Goal: Complete application form

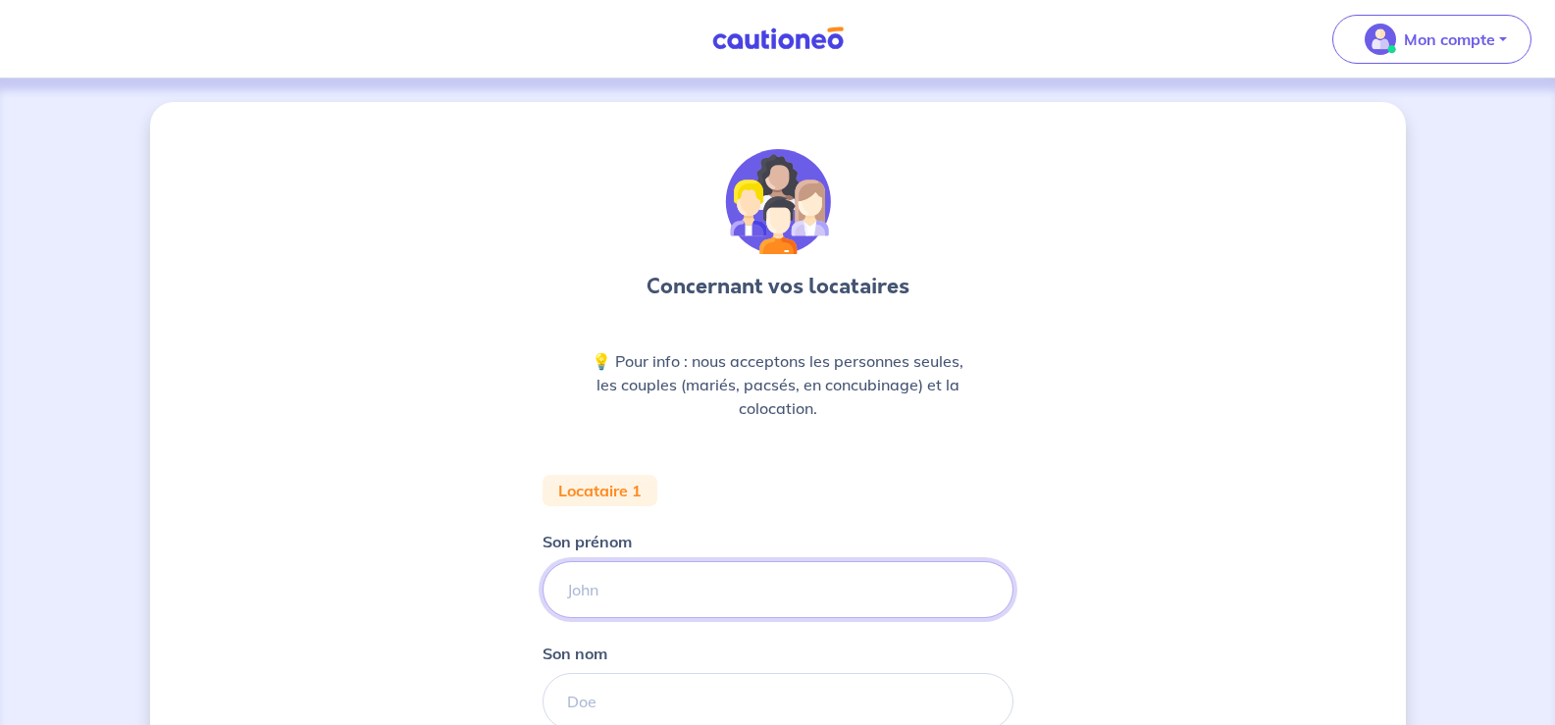
click at [607, 591] on input "Son prénom" at bounding box center [778, 589] width 471 height 57
type input "l"
type input "Lauren"
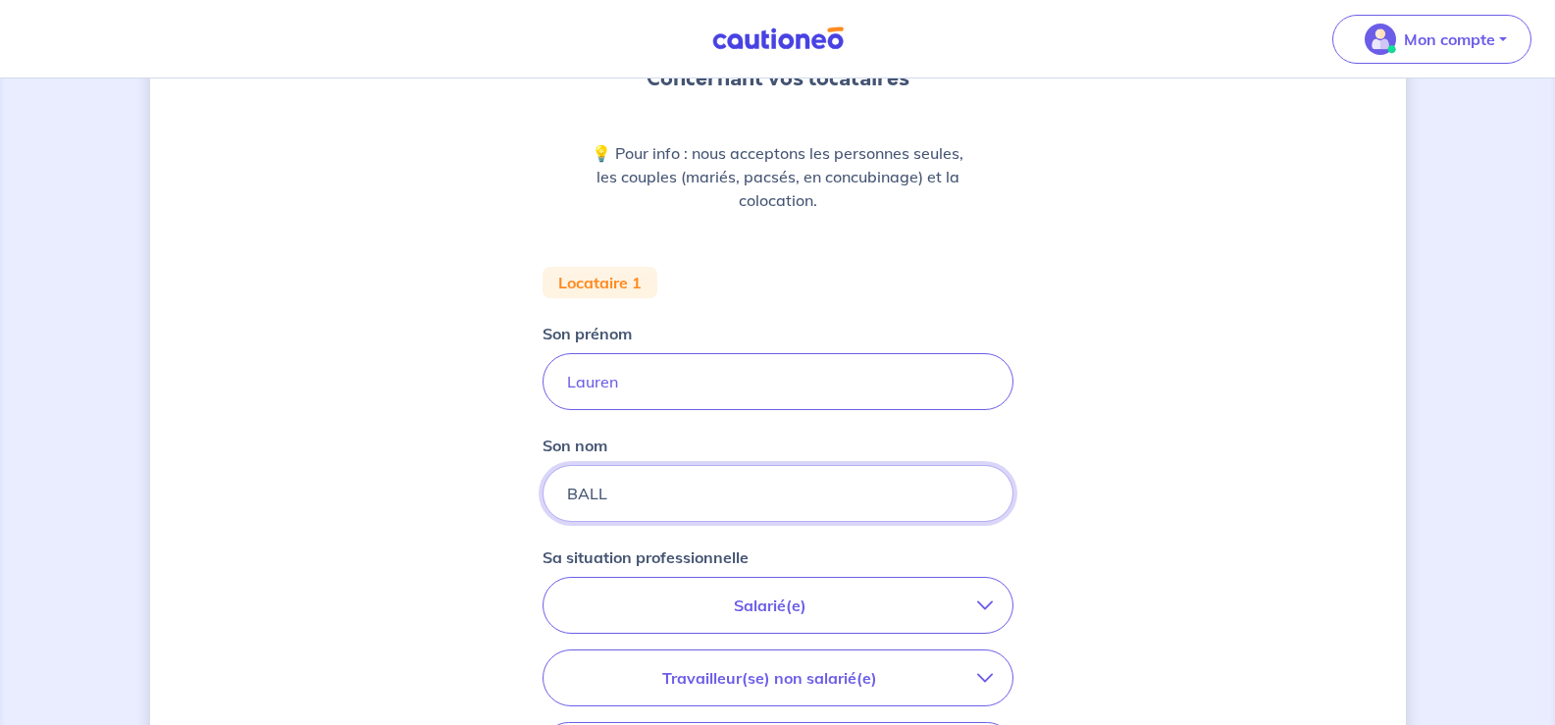
scroll to position [303, 0]
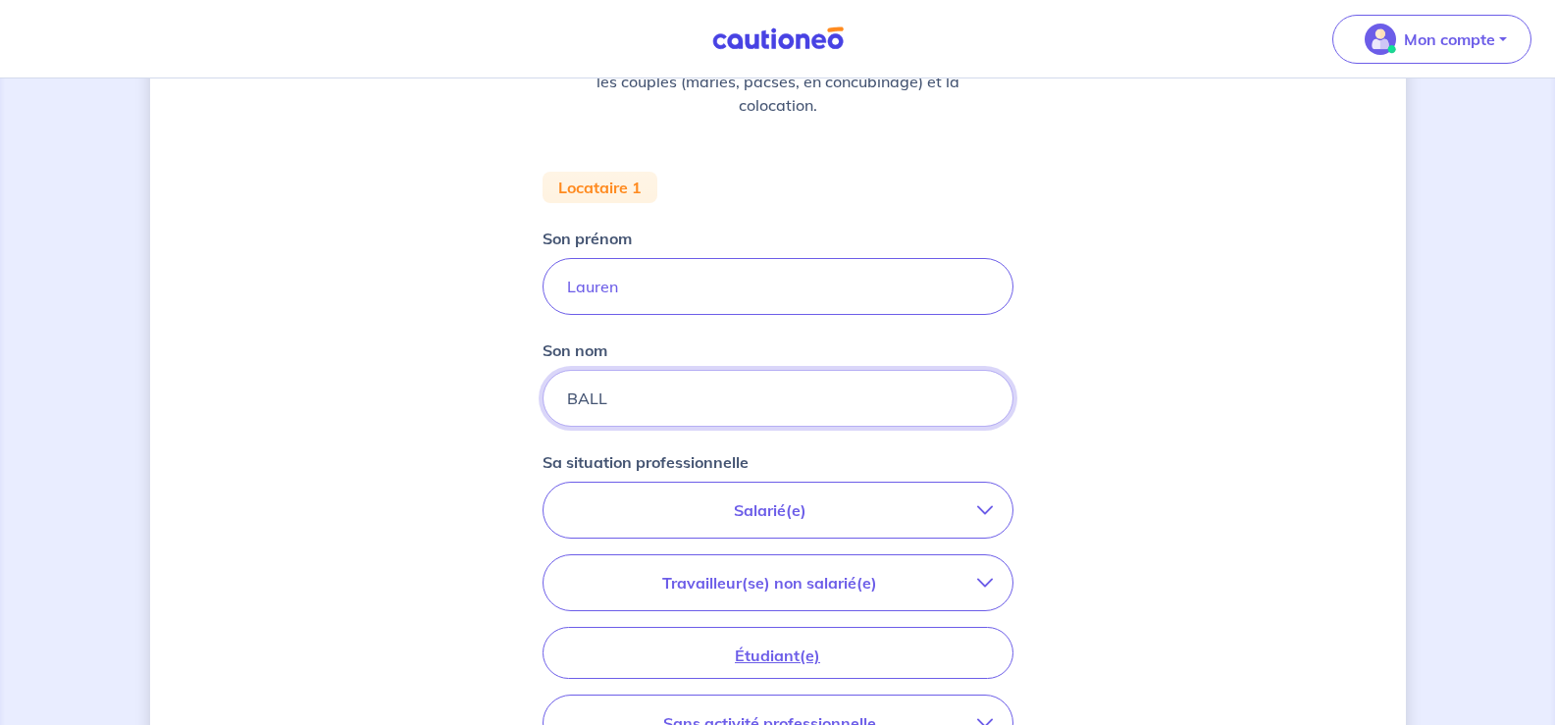
type input "BALL"
click at [979, 515] on icon "button" at bounding box center [985, 510] width 16 height 16
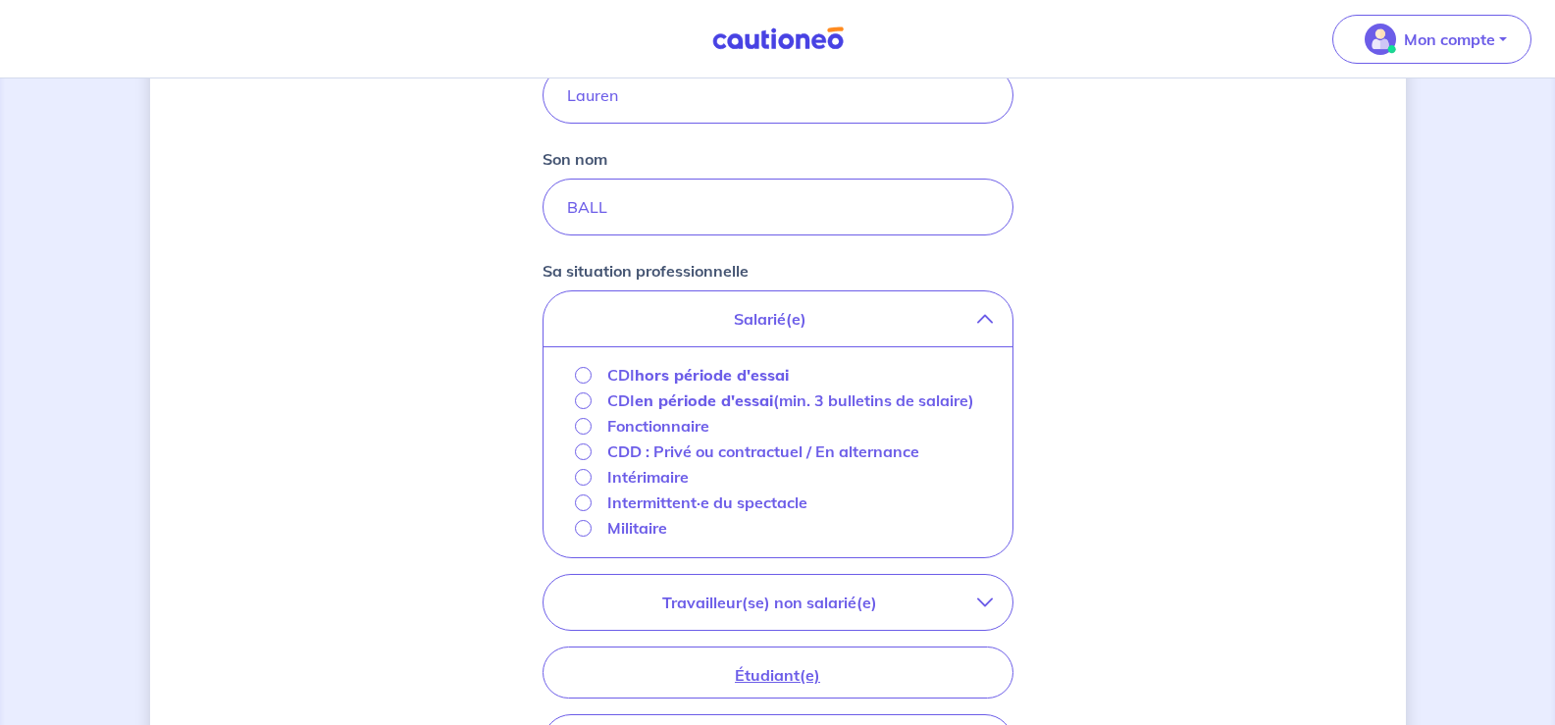
scroll to position [527, 0]
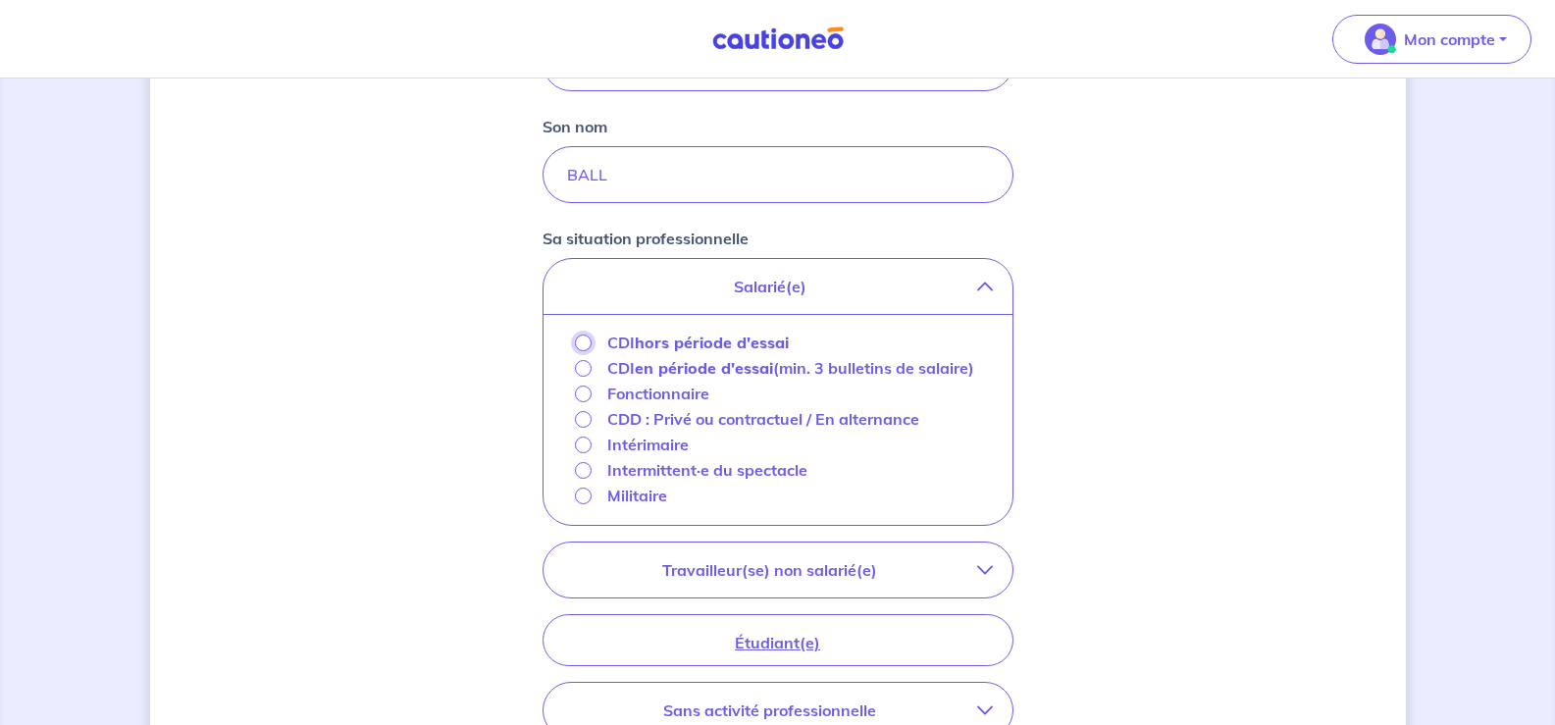
click at [580, 341] on input "CDI hors période d'essai" at bounding box center [583, 343] width 17 height 17
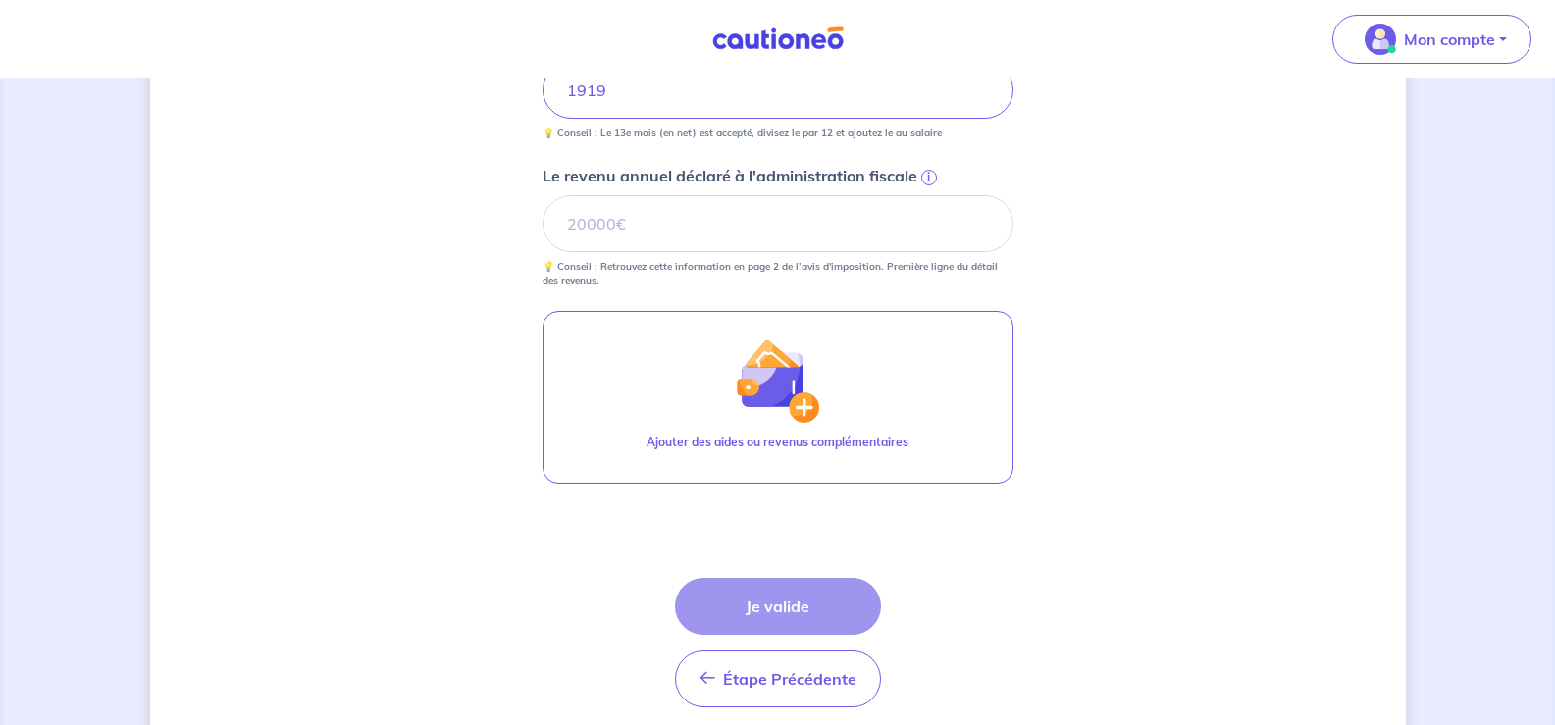
scroll to position [880, 0]
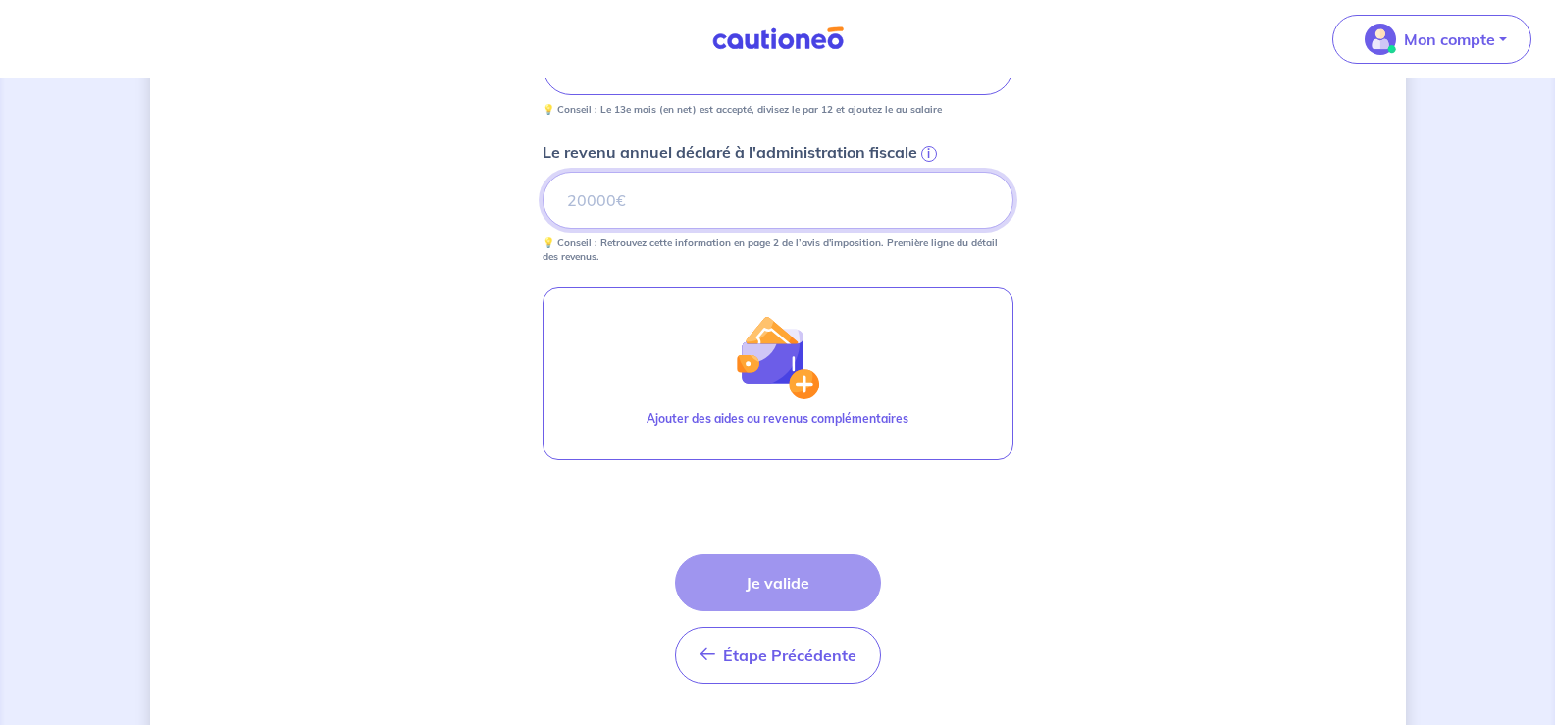
click at [609, 202] on input "Le revenu annuel déclaré à l'administration fiscale i" at bounding box center [778, 200] width 471 height 57
type input "24200"
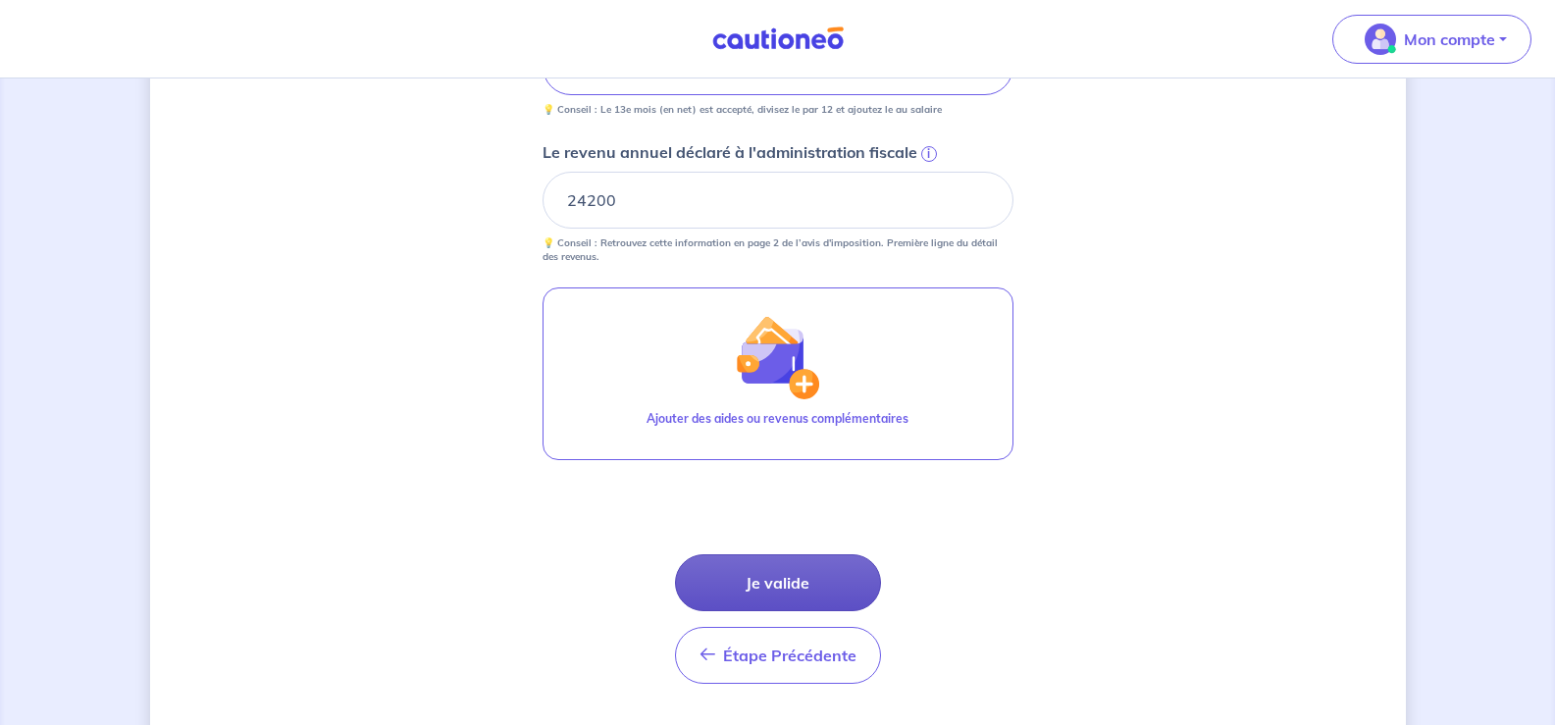
click at [800, 581] on button "Je valide" at bounding box center [778, 582] width 206 height 57
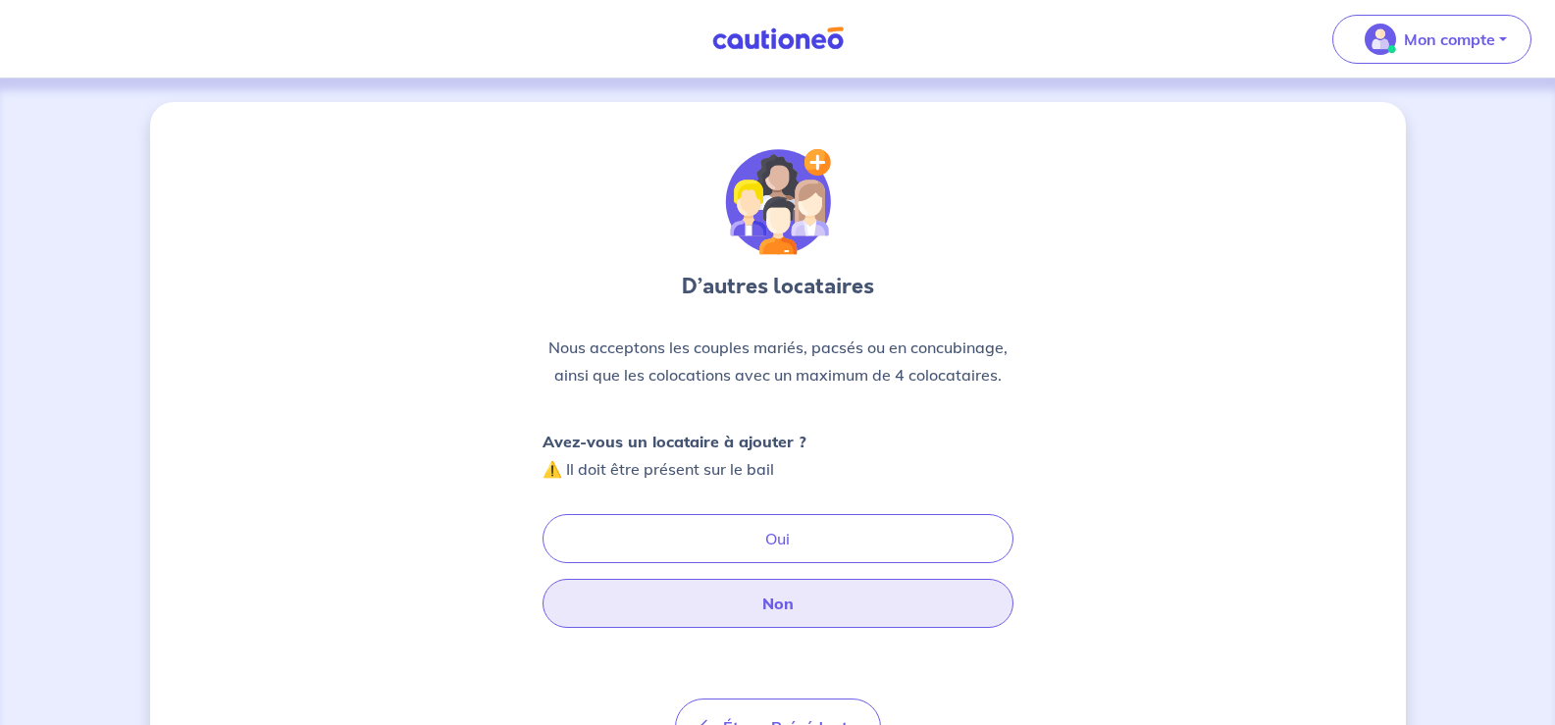
click at [874, 602] on button "Non" at bounding box center [778, 603] width 471 height 49
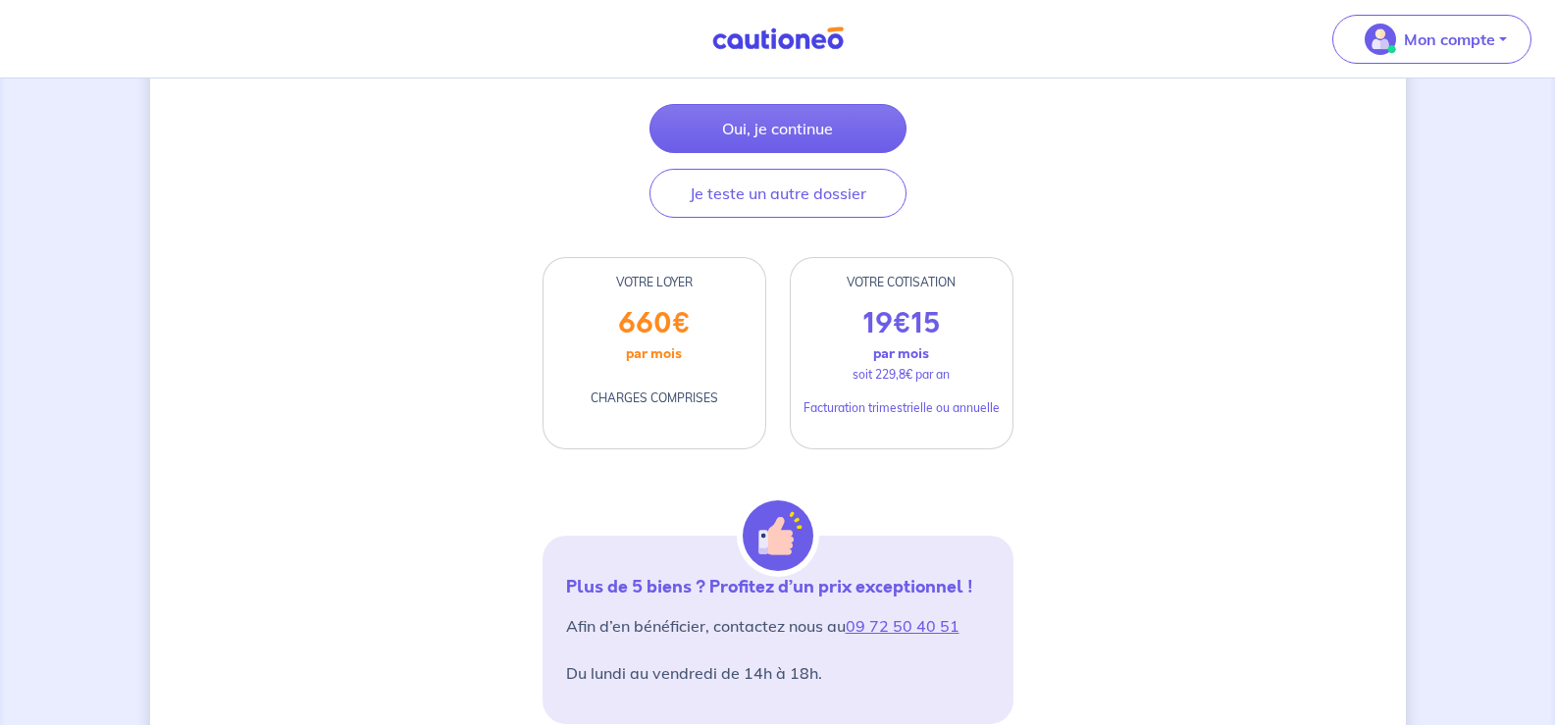
scroll to position [392, 0]
